Goal: Task Accomplishment & Management: Use online tool/utility

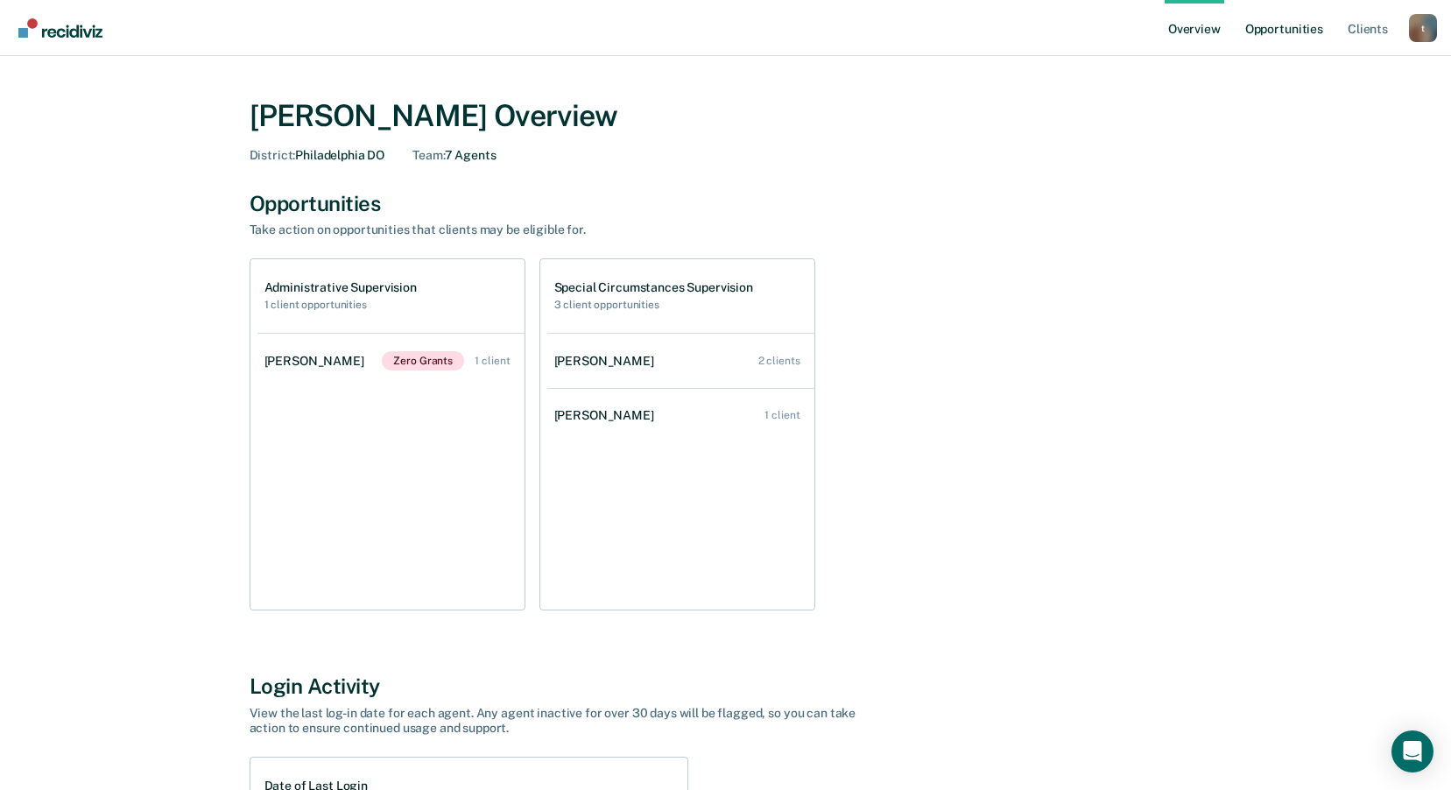
click at [1290, 30] on link "Opportunities" at bounding box center [1283, 28] width 85 height 56
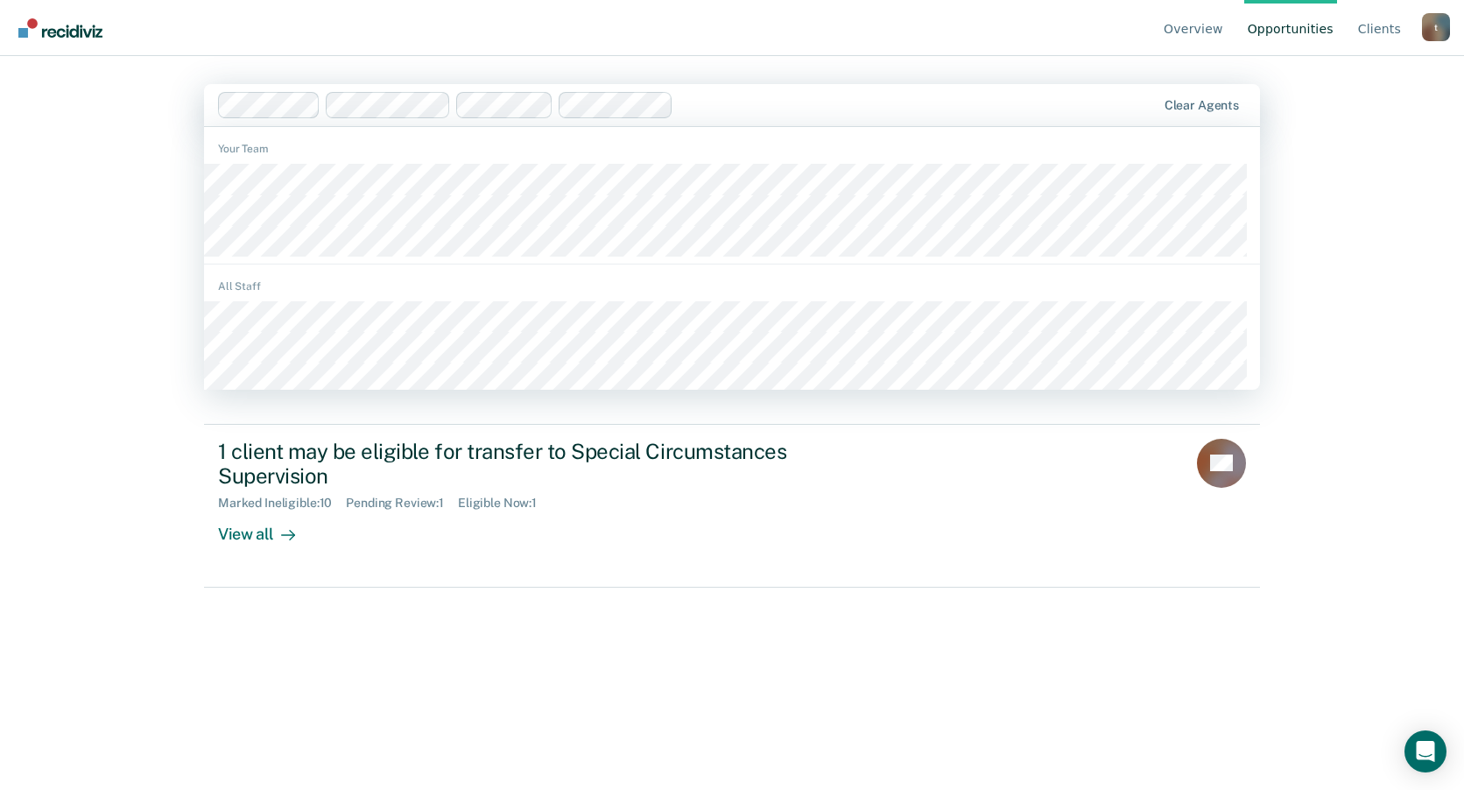
click at [559, 106] on div at bounding box center [687, 105] width 939 height 26
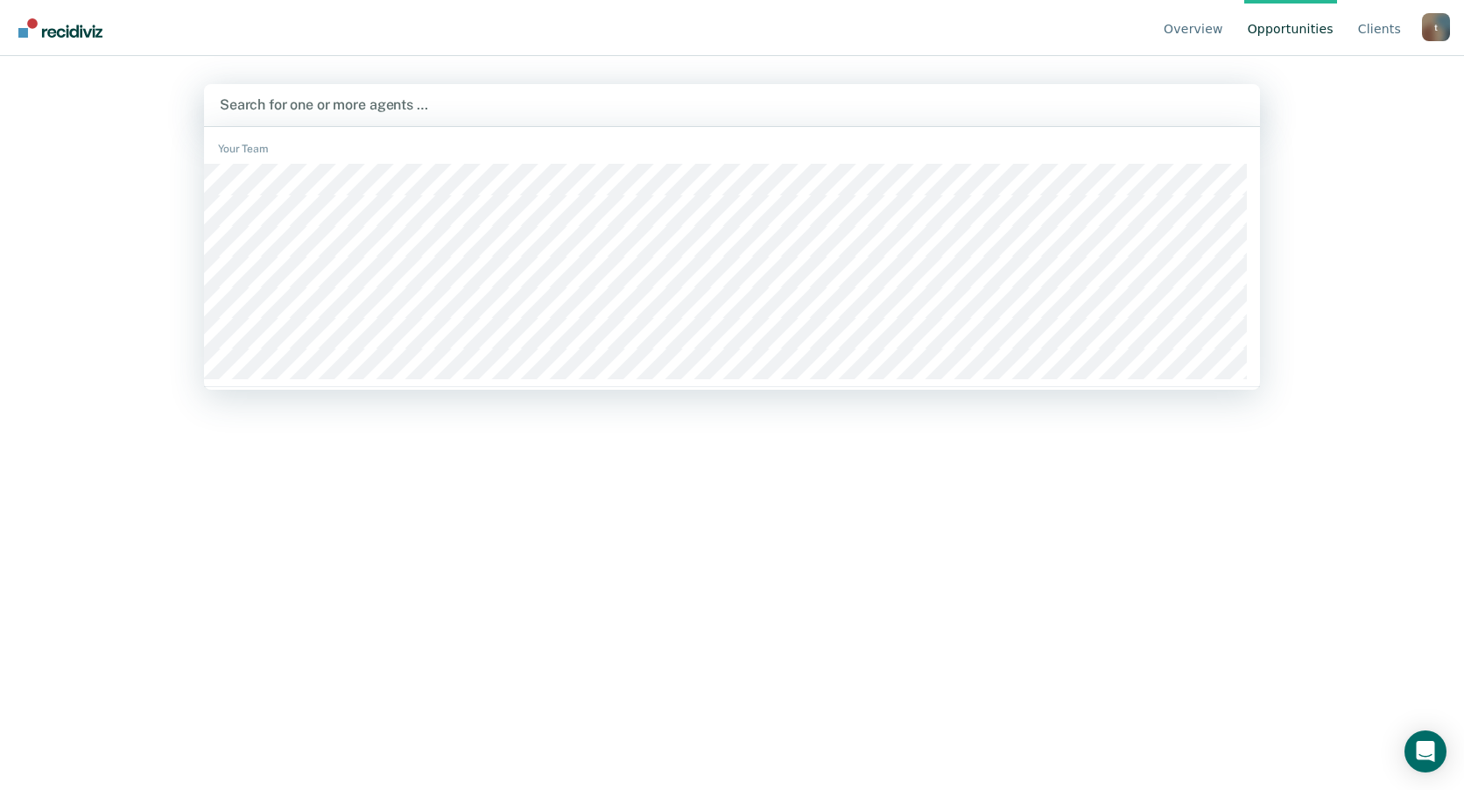
click at [599, 102] on div at bounding box center [732, 105] width 1024 height 20
type input "cin"
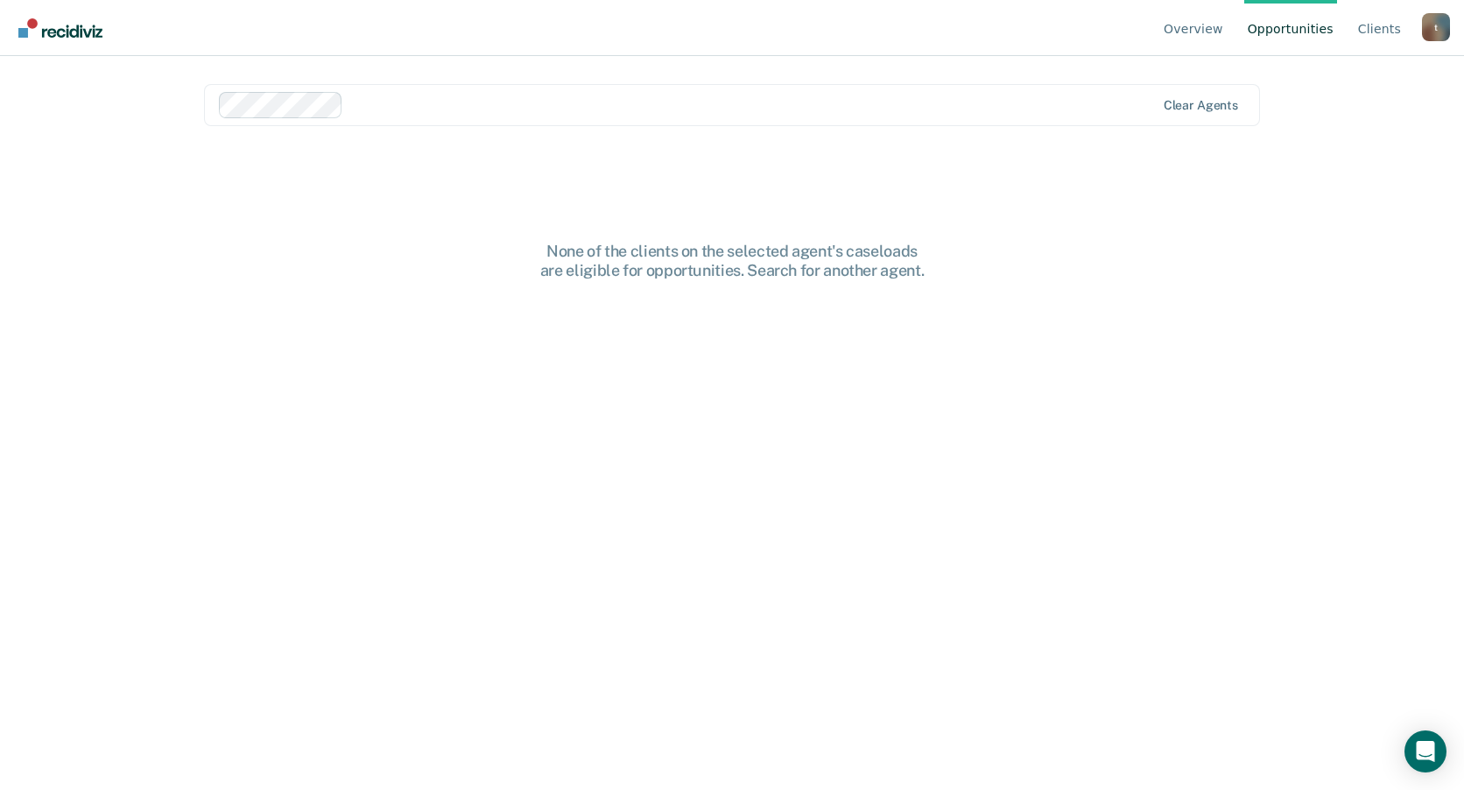
click at [652, 77] on main "Clear agents None of the clients on the selected agent's caseloads are eligible…" at bounding box center [732, 402] width 1098 height 692
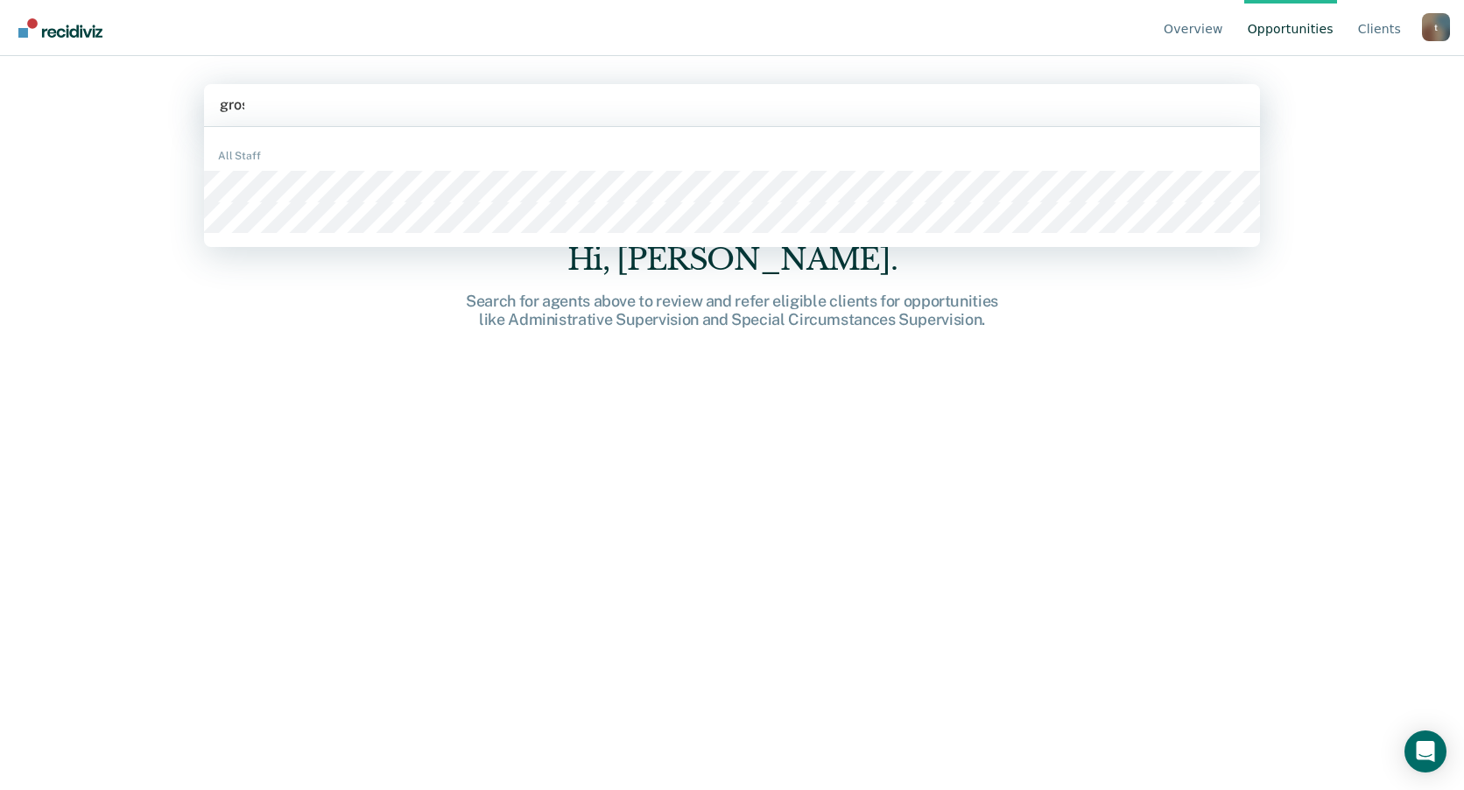
type input "gross"
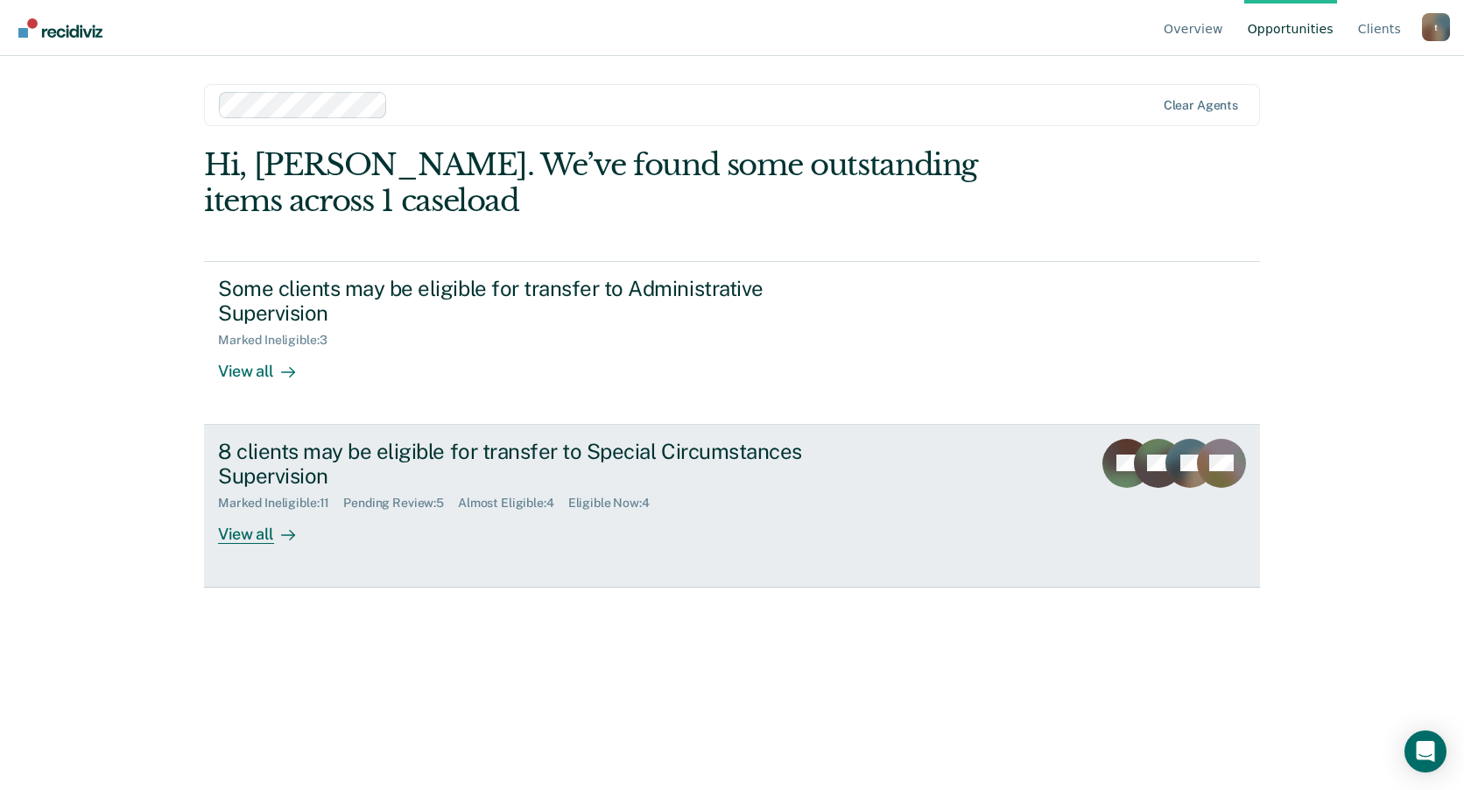
click at [250, 538] on div "View all" at bounding box center [267, 527] width 98 height 34
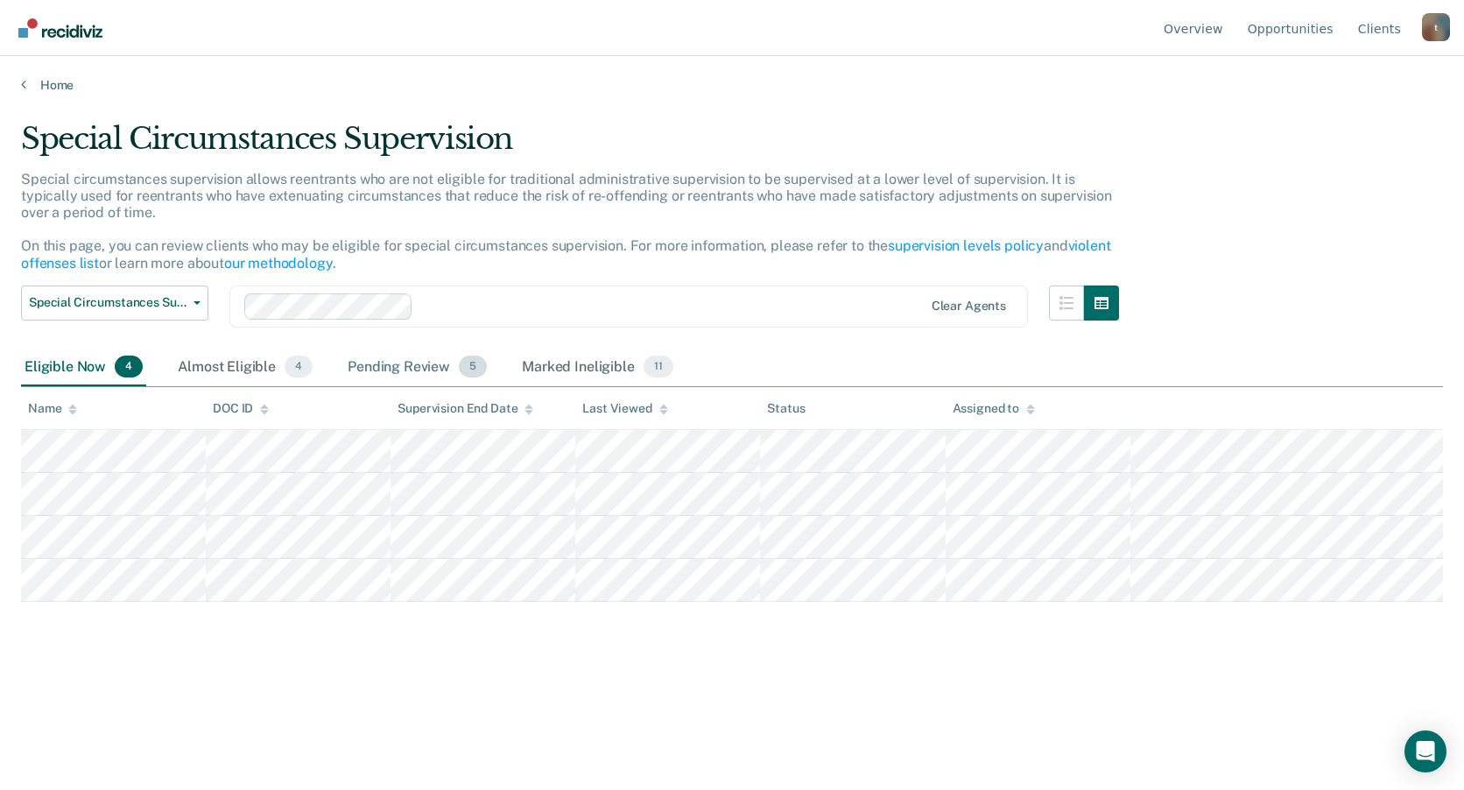
click at [410, 370] on div "Pending Review 5" at bounding box center [417, 367] width 146 height 39
